Goal: Task Accomplishment & Management: Use online tool/utility

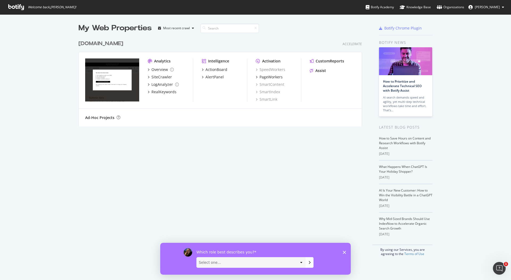
click at [121, 131] on div "My Web Properties Most recent crawl [DOMAIN_NAME] Accelerate Analytics Overview…" at bounding box center [225, 139] width 294 height 233
click at [490, 7] on span "[PERSON_NAME]" at bounding box center [486, 7] width 25 height 5
click at [487, 41] on span "[PERSON_NAME] org" at bounding box center [486, 41] width 31 height 5
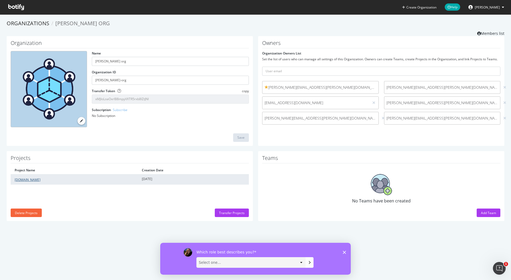
click at [28, 181] on link "[DOMAIN_NAME]" at bounding box center [28, 180] width 26 height 5
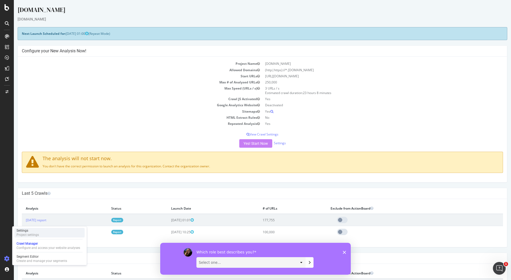
click at [41, 234] on div "Settings Project settings" at bounding box center [49, 233] width 70 height 10
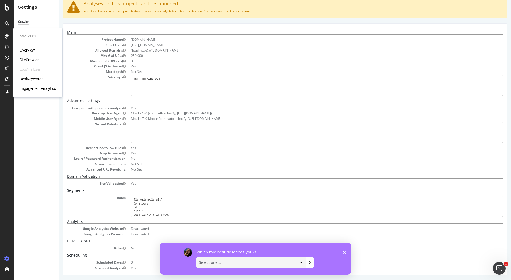
scroll to position [16, 0]
click at [29, 60] on div "SiteCrawler" at bounding box center [29, 59] width 19 height 5
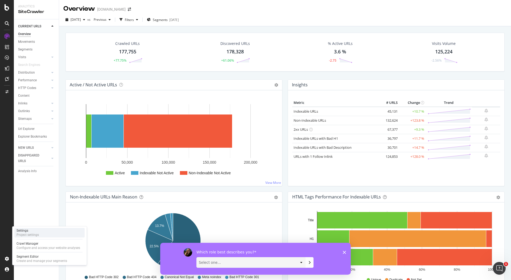
click at [30, 232] on div "Settings" at bounding box center [27, 231] width 22 height 4
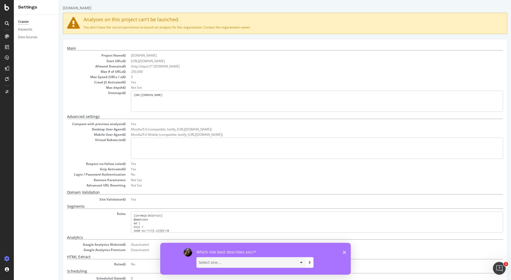
click at [300, 262] on select "Select one... Analyst/BI C-level Leadership Content Manager Engineer Marketing …" at bounding box center [251, 262] width 108 height 10
select select "Other"
click at [197, 257] on select "Select one... Analyst/BI C-level Leadership Content Manager Engineer Marketing …" at bounding box center [251, 262] width 108 height 10
click at [346, 253] on div "Which role best describes you? Select one... Analyst/BI C-level Leadership Cont…" at bounding box center [255, 259] width 190 height 32
drag, startPoint x: 344, startPoint y: 253, endPoint x: 445, endPoint y: 496, distance: 263.2
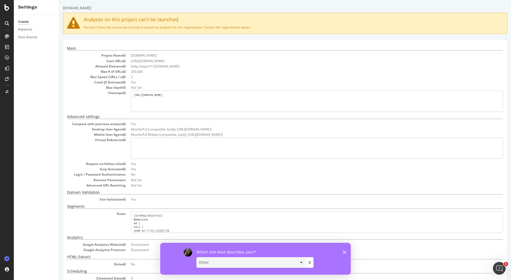
click at [344, 253] on icon "Close survey" at bounding box center [343, 252] width 3 height 3
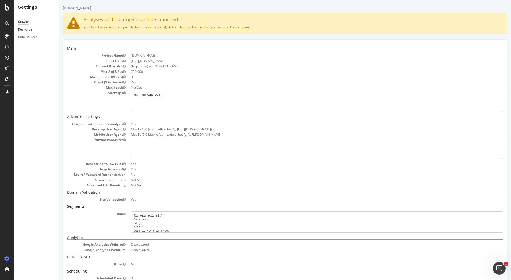
click at [22, 31] on div "Keywords" at bounding box center [25, 30] width 14 height 6
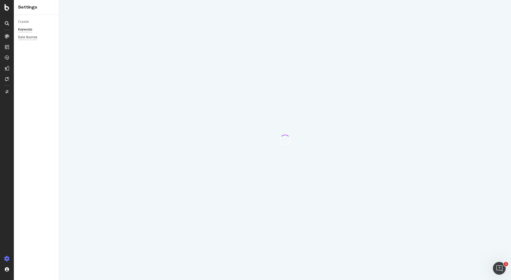
click at [21, 36] on div "Data Sources" at bounding box center [27, 38] width 19 height 6
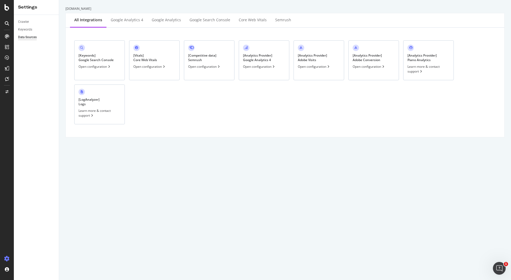
click at [7, 58] on icon at bounding box center [7, 58] width 4 height 4
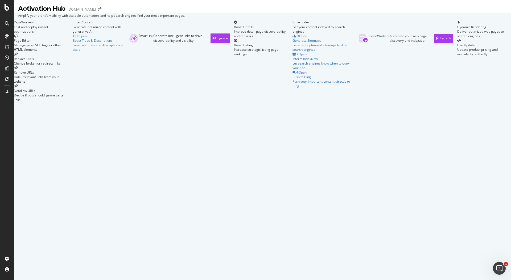
scroll to position [73, 0]
click at [292, 52] on div "Generate optimized sitemaps to direct search engines" at bounding box center [322, 47] width 61 height 9
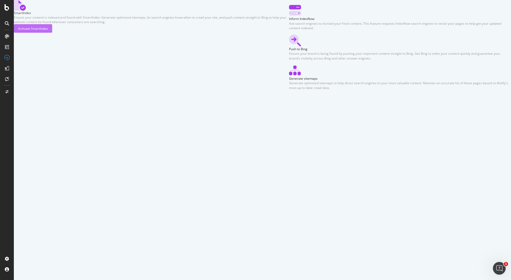
click at [48, 31] on div "Activate SmartIndex" at bounding box center [33, 28] width 30 height 5
click at [289, 51] on div "Push to Bing" at bounding box center [400, 49] width 222 height 5
click at [289, 21] on div "Inform IndexNow" at bounding box center [400, 18] width 222 height 5
